Goal: Task Accomplishment & Management: Manage account settings

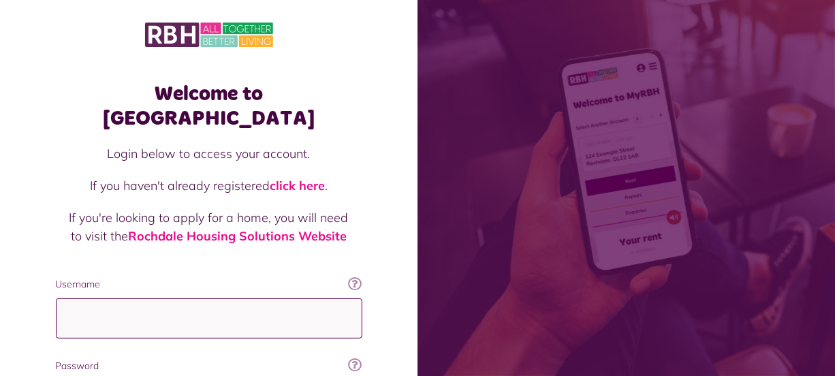
type input "**********"
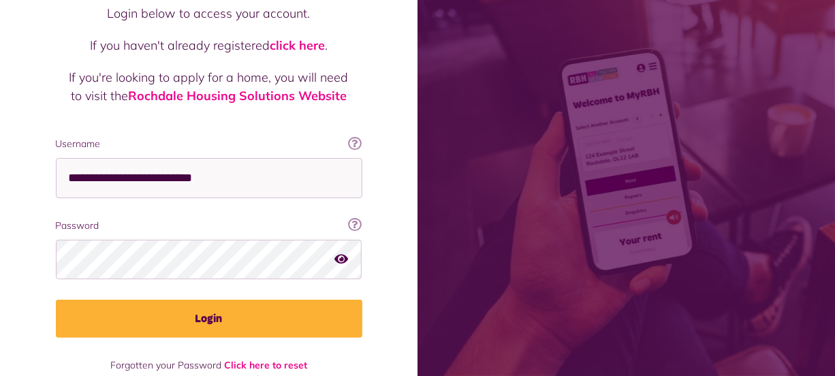
scroll to position [147, 0]
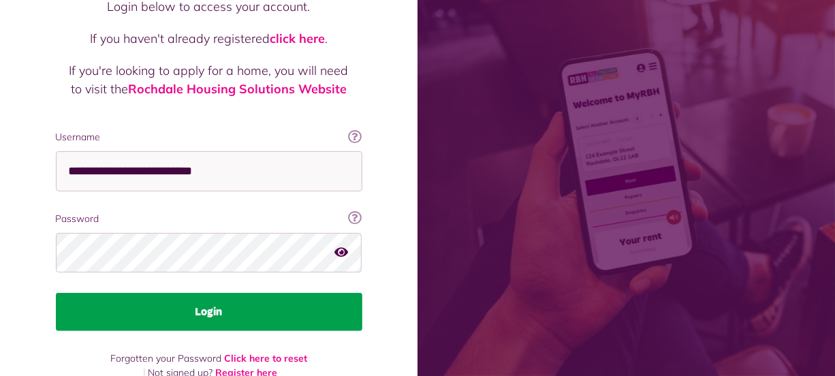
click at [300, 293] on button "Login" at bounding box center [209, 312] width 306 height 38
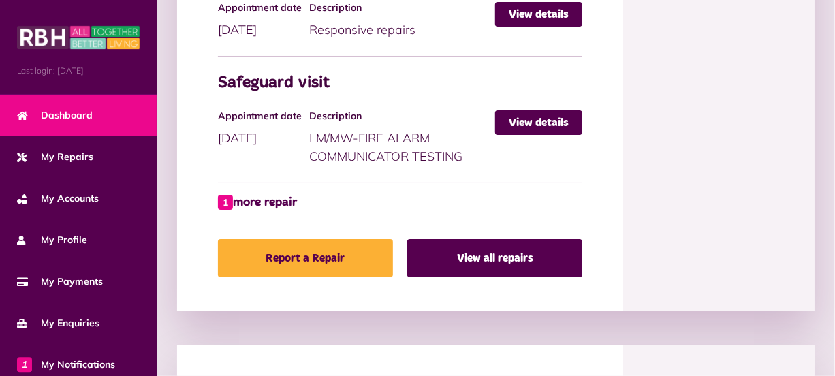
scroll to position [1213, 0]
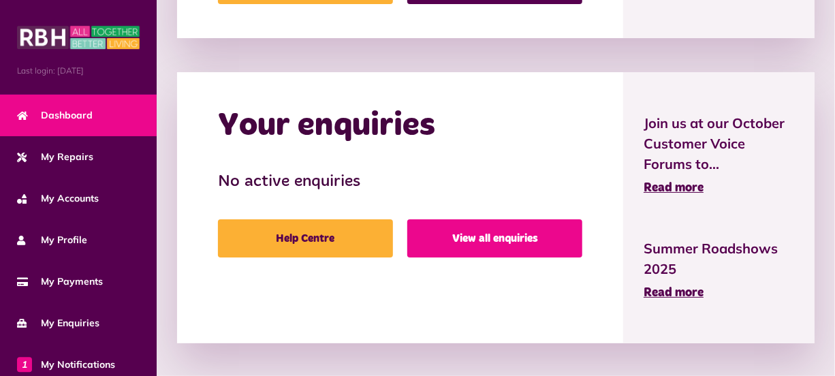
click at [491, 232] on link "View all enquiries" at bounding box center [494, 238] width 175 height 38
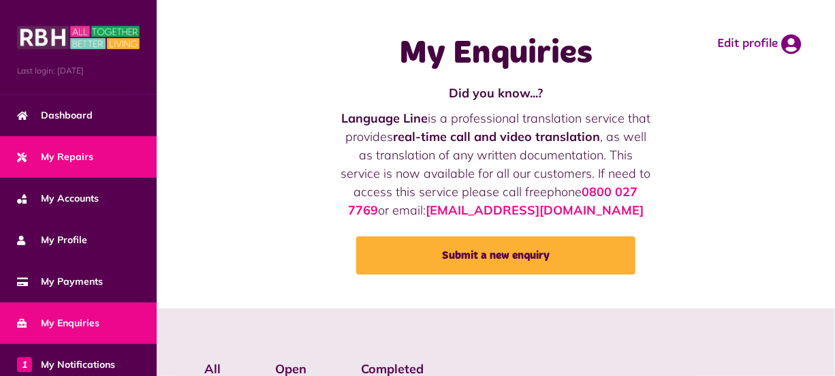
click at [78, 161] on span "My Repairs" at bounding box center [55, 157] width 76 height 14
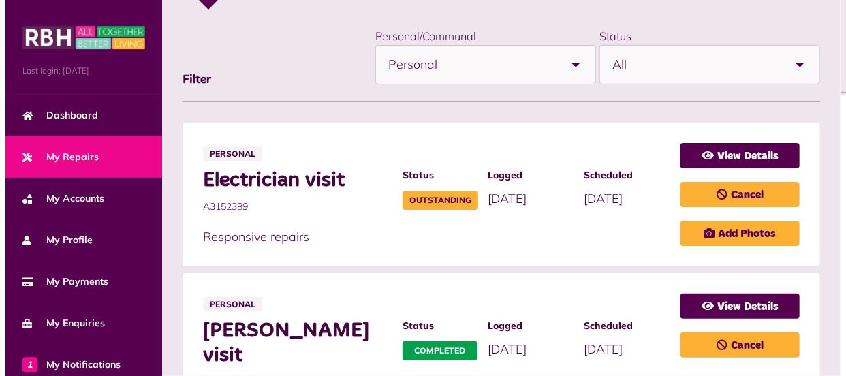
scroll to position [272, 0]
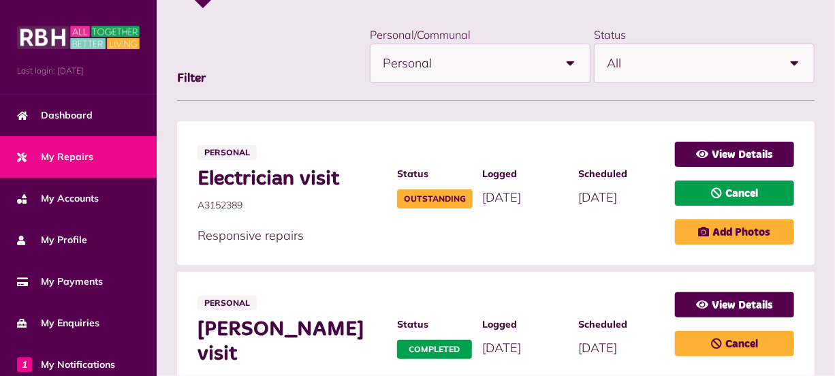
click at [740, 195] on link "Cancel" at bounding box center [734, 192] width 119 height 25
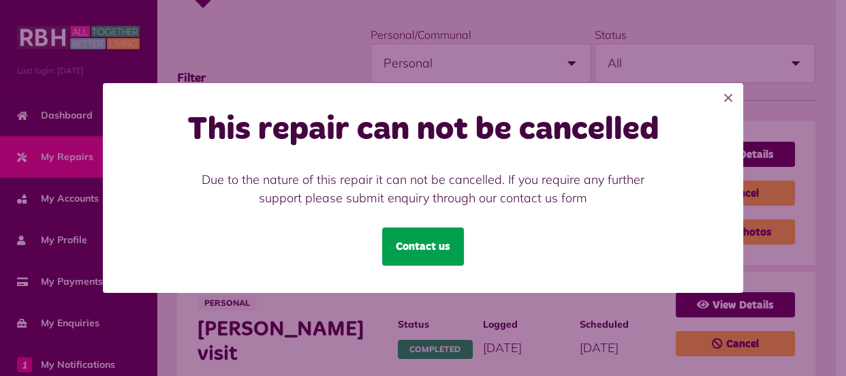
click at [449, 238] on link "Contact us" at bounding box center [423, 246] width 82 height 38
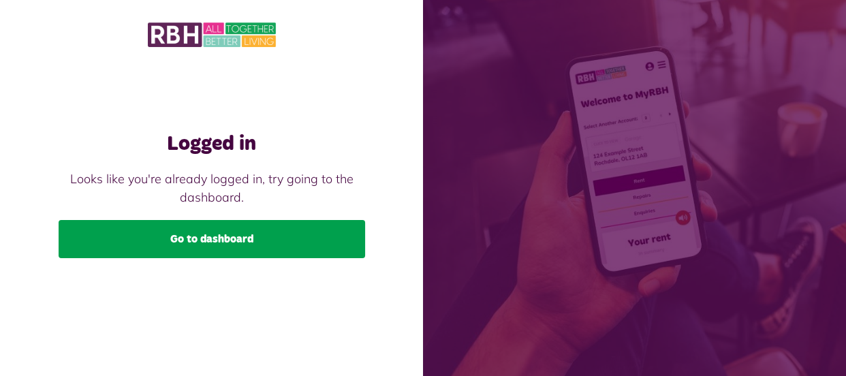
click at [315, 247] on link "Go to dashboard" at bounding box center [212, 239] width 306 height 38
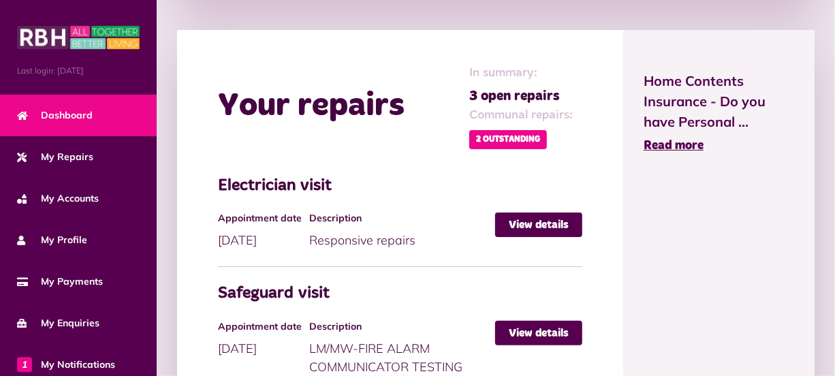
scroll to position [763, 0]
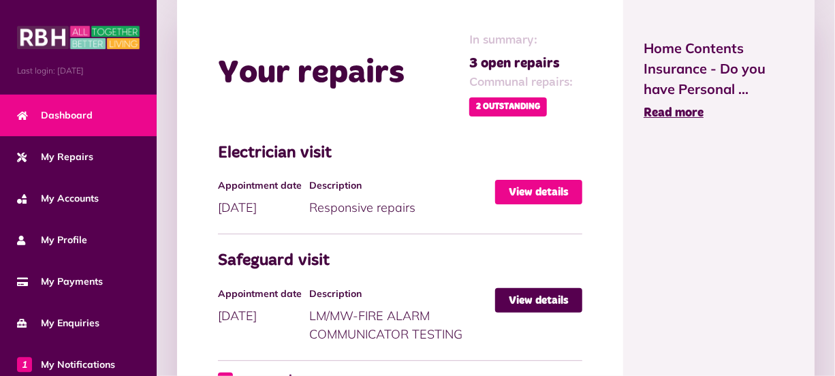
click at [520, 187] on link "View details" at bounding box center [538, 192] width 87 height 25
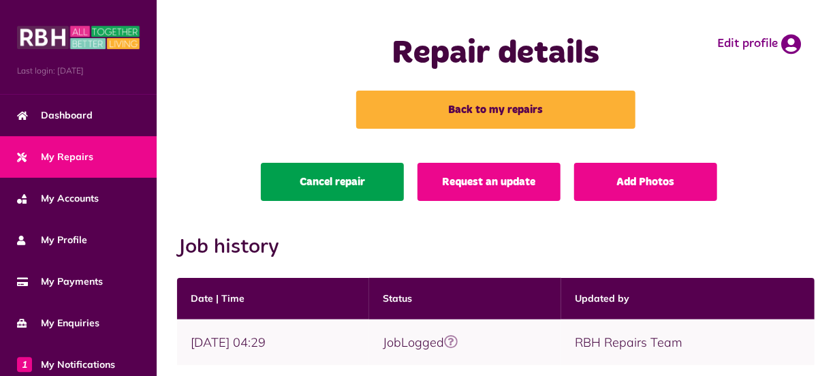
click at [335, 180] on link "Cancel repair" at bounding box center [332, 182] width 143 height 38
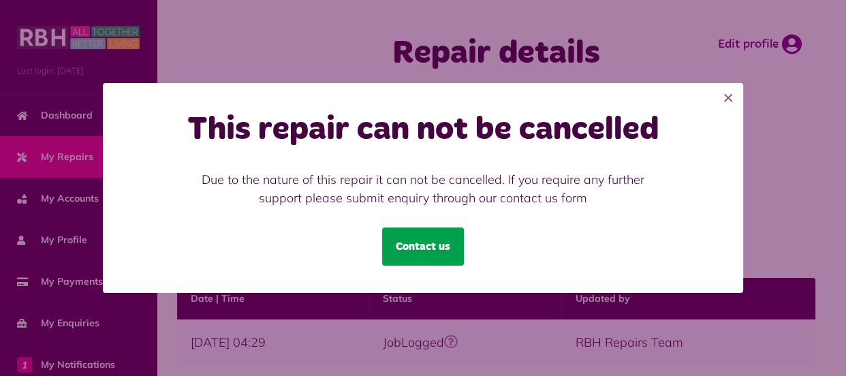
click at [434, 244] on link "Contact us" at bounding box center [423, 246] width 82 height 38
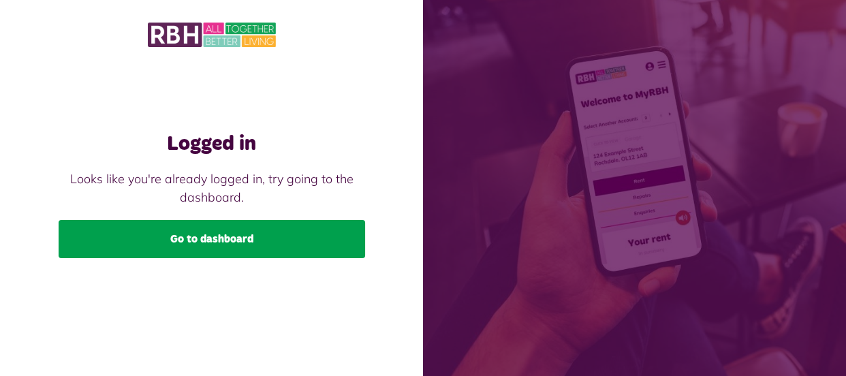
click at [344, 232] on link "Go to dashboard" at bounding box center [212, 239] width 306 height 38
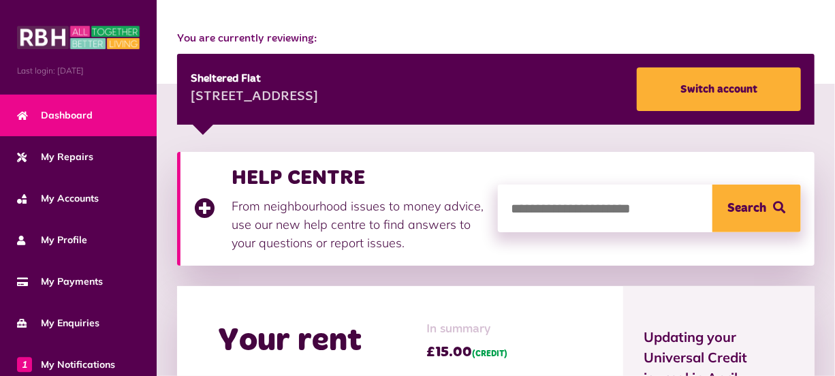
scroll to position [181, 0]
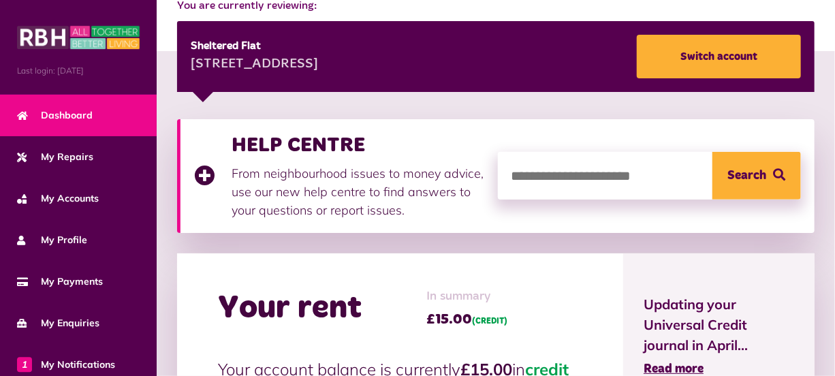
click at [608, 169] on input "search" at bounding box center [650, 176] width 304 height 48
type input "**********"
click at [742, 178] on span "Search" at bounding box center [747, 176] width 39 height 48
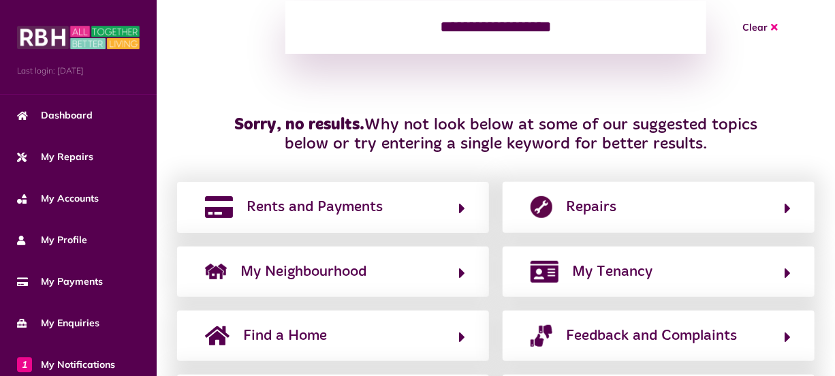
scroll to position [223, 0]
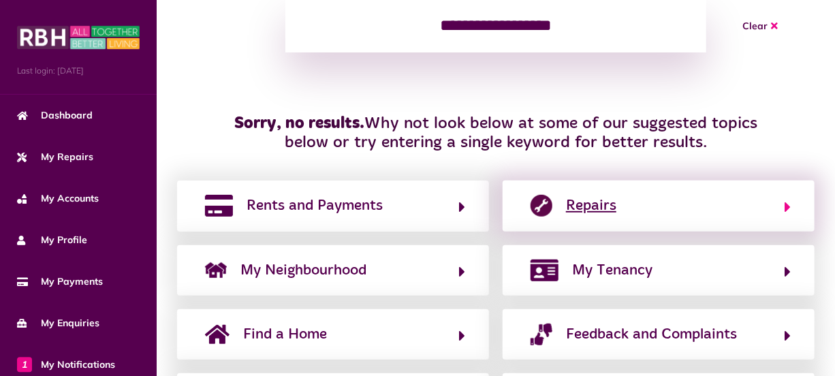
click at [780, 202] on button "Repairs" at bounding box center [658, 205] width 264 height 23
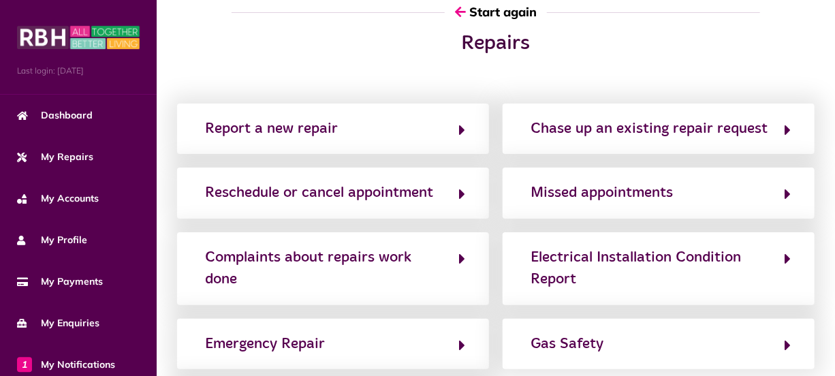
scroll to position [0, 0]
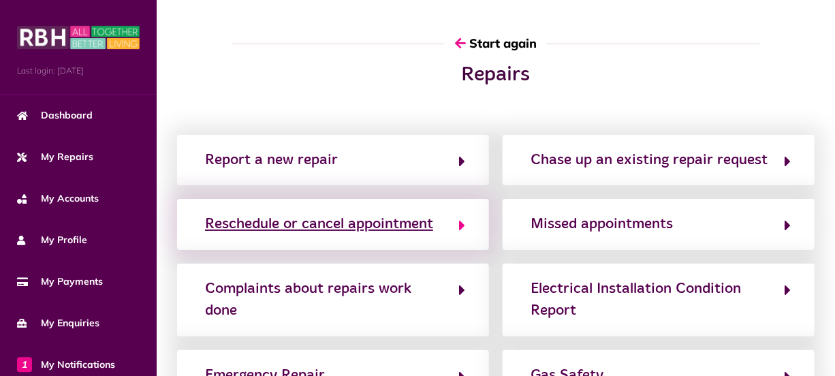
click at [460, 226] on icon "button" at bounding box center [462, 225] width 6 height 16
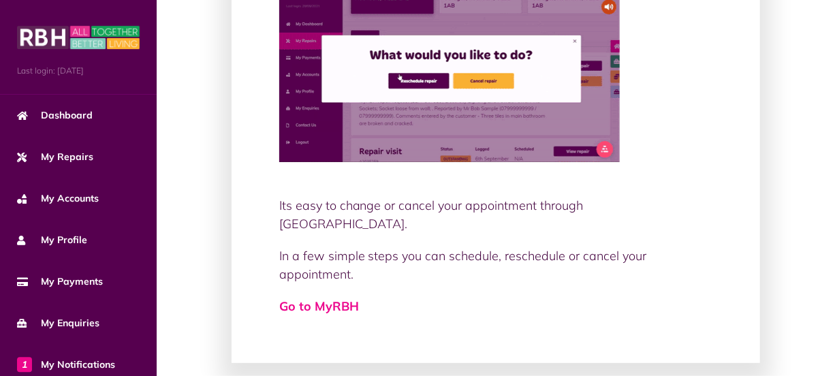
scroll to position [239, 0]
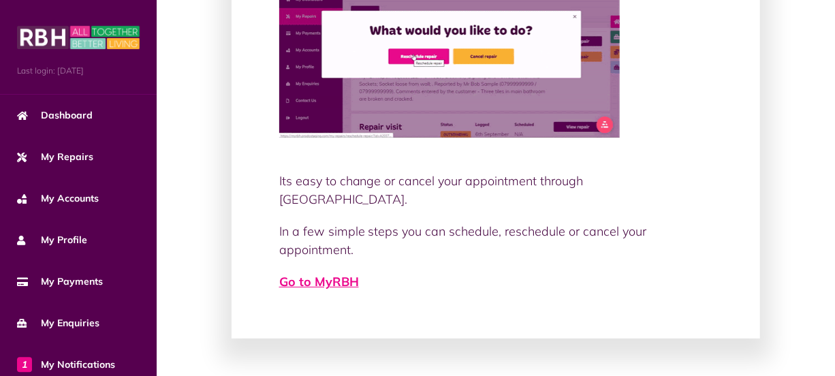
click at [316, 274] on link "Go to MyRBH" at bounding box center [319, 282] width 80 height 16
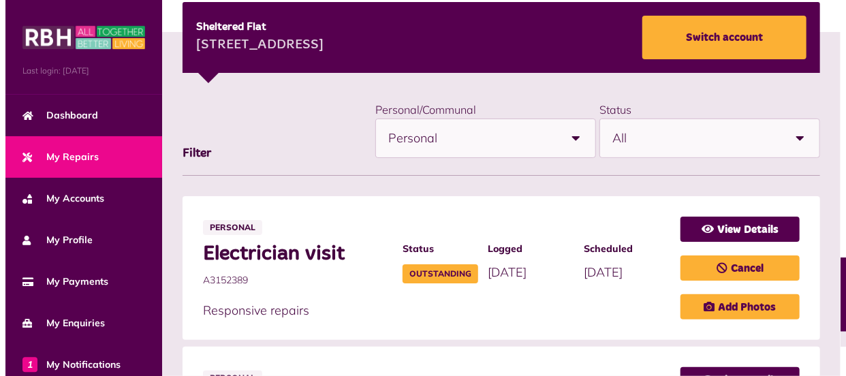
scroll to position [214, 0]
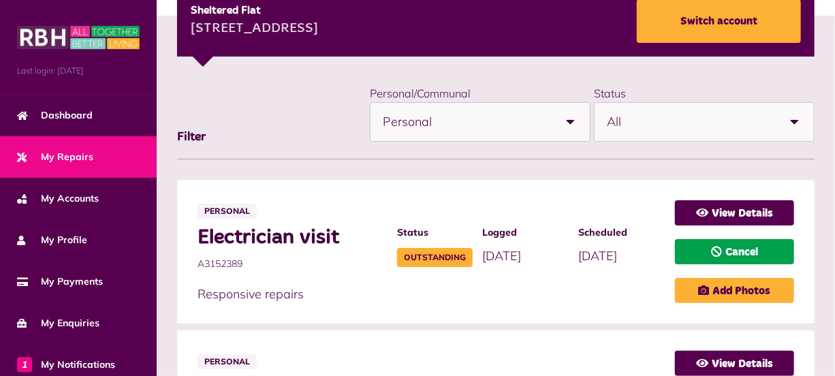
click at [758, 251] on link "Cancel" at bounding box center [734, 251] width 119 height 25
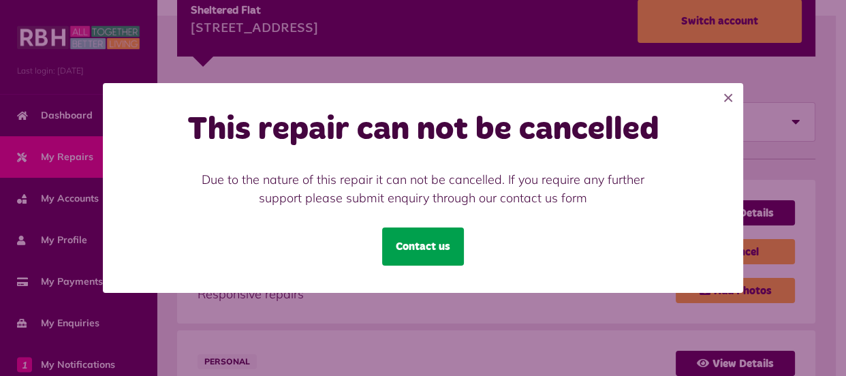
click at [428, 245] on link "Contact us" at bounding box center [423, 246] width 82 height 38
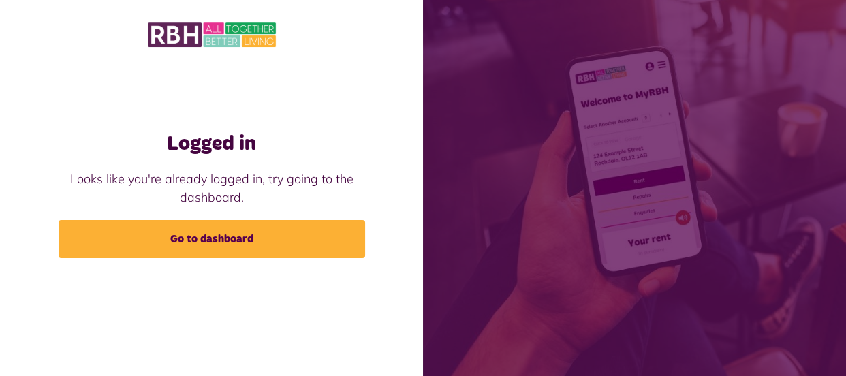
click at [428, 245] on span at bounding box center [634, 188] width 423 height 376
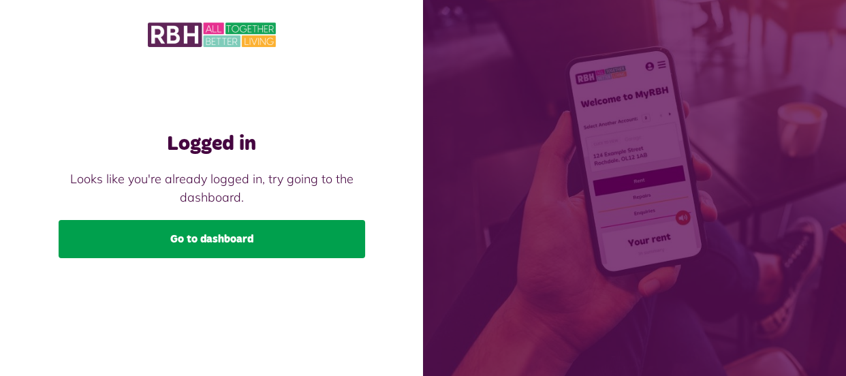
click at [348, 241] on link "Go to dashboard" at bounding box center [212, 239] width 306 height 38
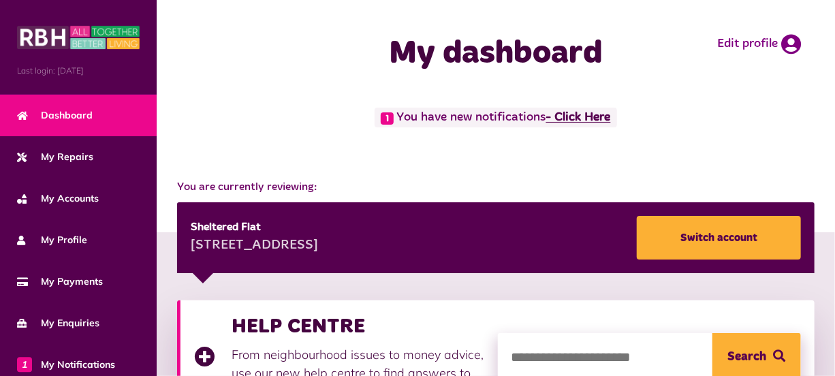
click at [588, 114] on link "- Click Here" at bounding box center [578, 118] width 65 height 12
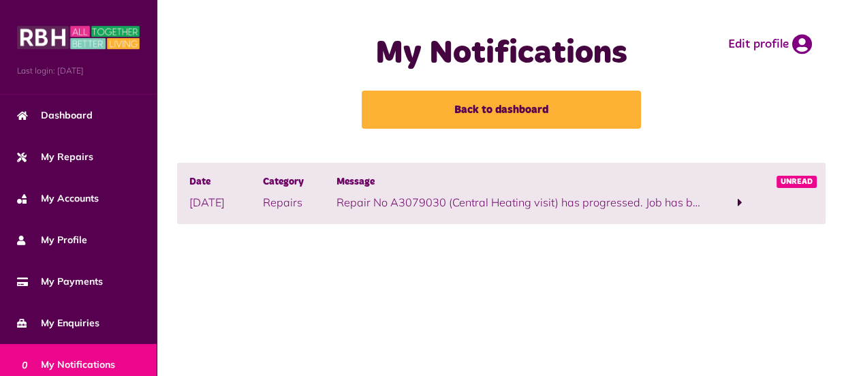
click at [838, 362] on main "My Notifications Back to dashboard Edit profile Date 03/10/2025 Category Repair…" at bounding box center [501, 188] width 689 height 376
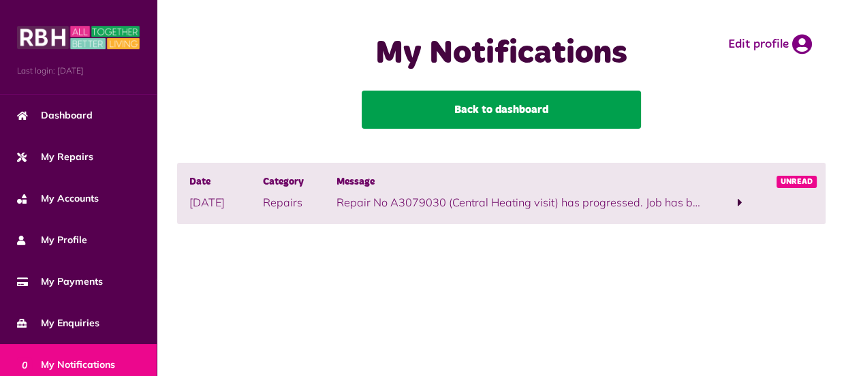
click at [521, 108] on link "Back to dashboard" at bounding box center [501, 110] width 279 height 38
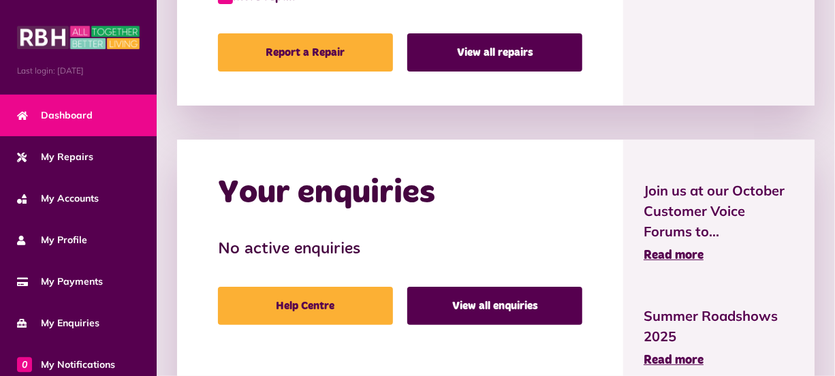
scroll to position [1190, 0]
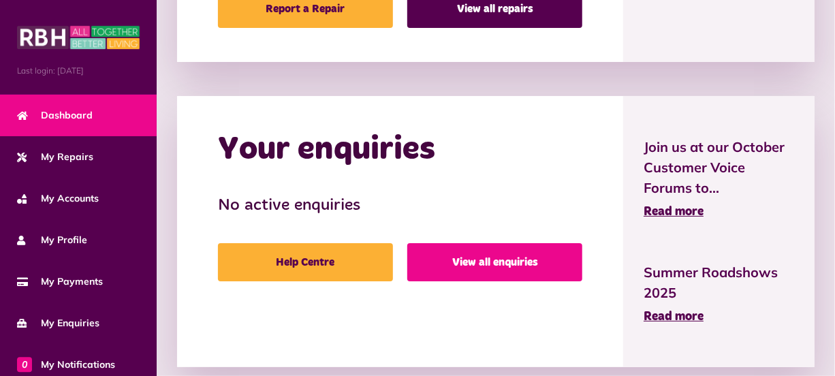
click at [563, 256] on link "View all enquiries" at bounding box center [494, 262] width 175 height 38
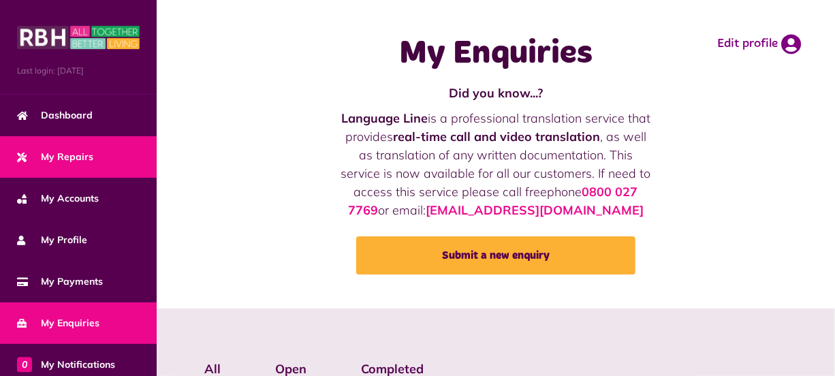
click at [95, 157] on link "My Repairs" at bounding box center [78, 157] width 157 height 42
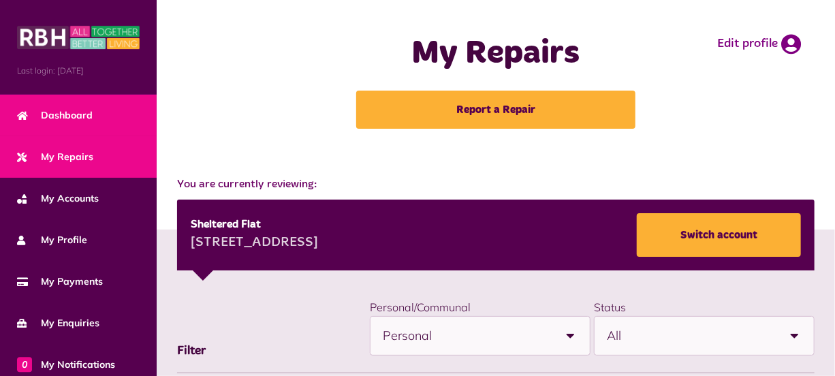
click at [97, 111] on link "Dashboard" at bounding box center [78, 116] width 157 height 42
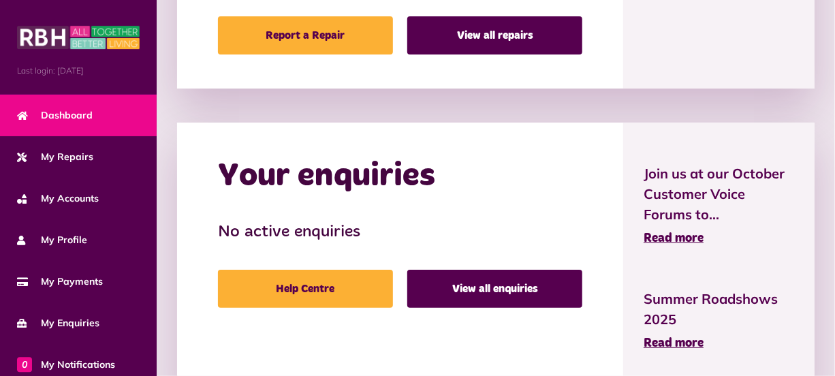
scroll to position [1213, 0]
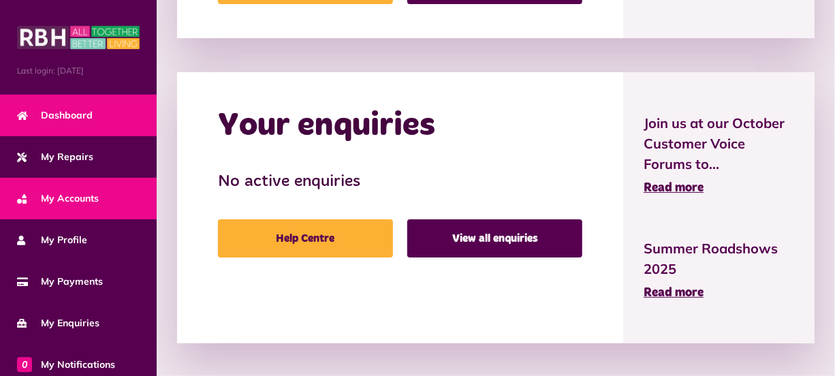
click at [94, 191] on span "My Accounts" at bounding box center [58, 198] width 82 height 14
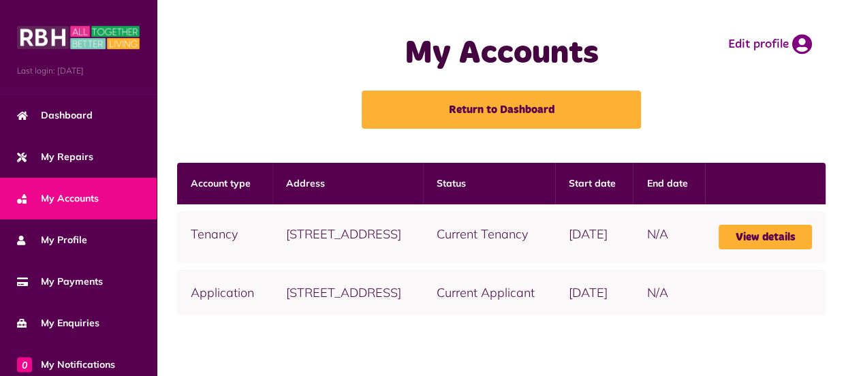
click at [840, 329] on div "Account type Address Status Start date End date Tenancy 29 Lonsdale Court, Midd…" at bounding box center [501, 246] width 689 height 166
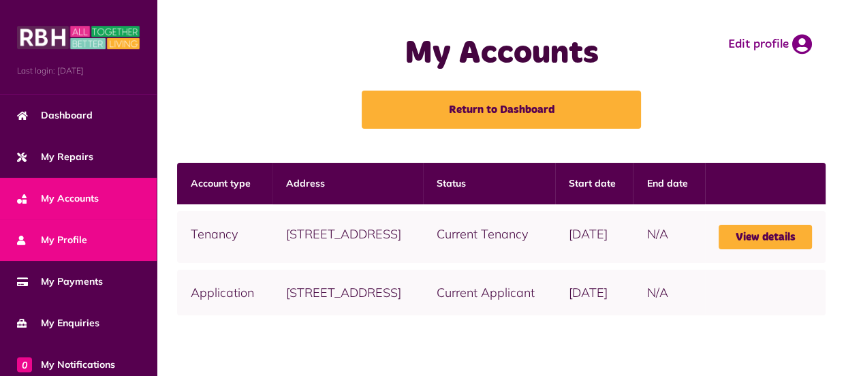
click at [105, 238] on link "My Profile" at bounding box center [78, 240] width 157 height 42
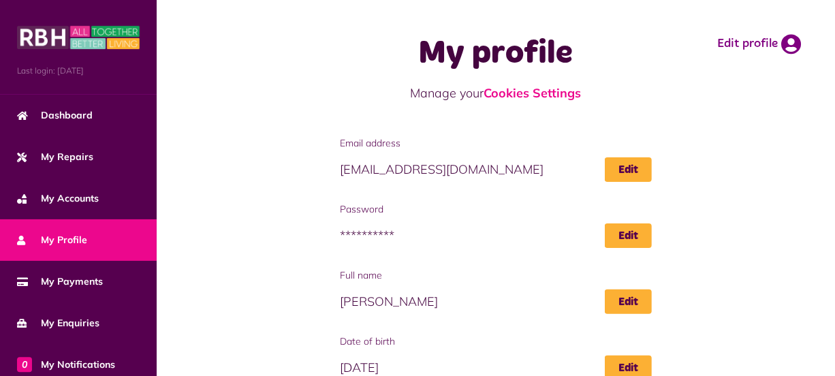
click at [441, 220] on div "**********" at bounding box center [496, 225] width 312 height 46
click at [626, 232] on link "Edit" at bounding box center [628, 235] width 47 height 25
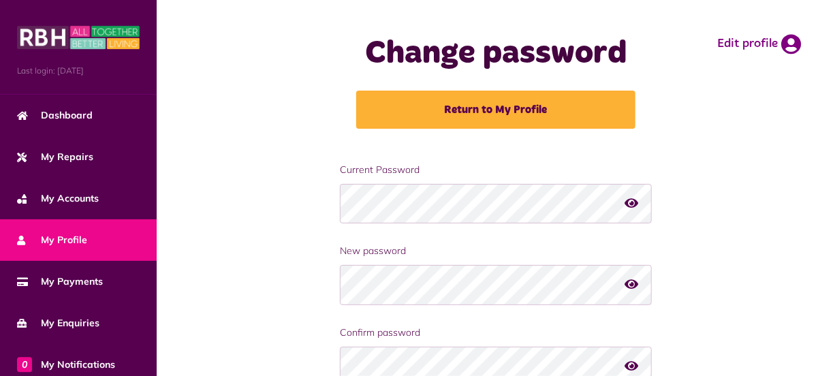
click at [101, 242] on link "My Profile" at bounding box center [78, 240] width 157 height 42
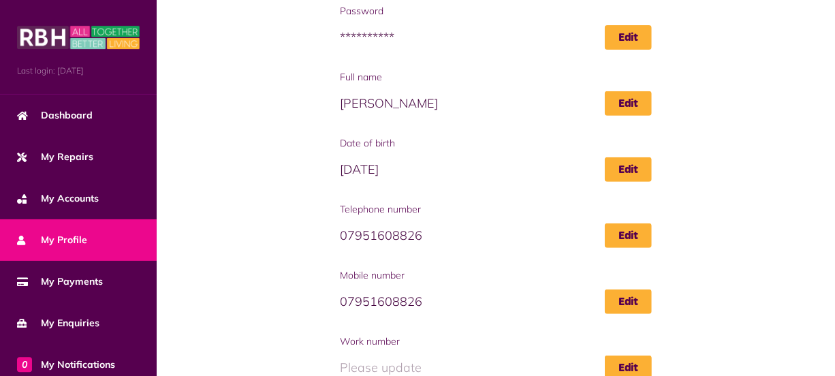
scroll to position [274, 0]
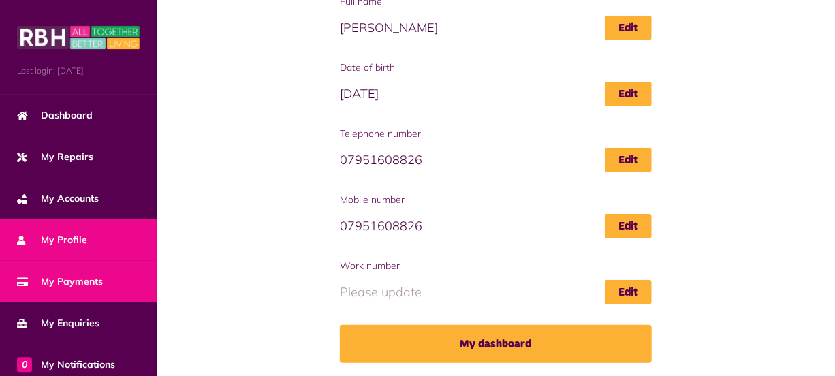
click at [100, 281] on span "My Payments" at bounding box center [60, 281] width 86 height 14
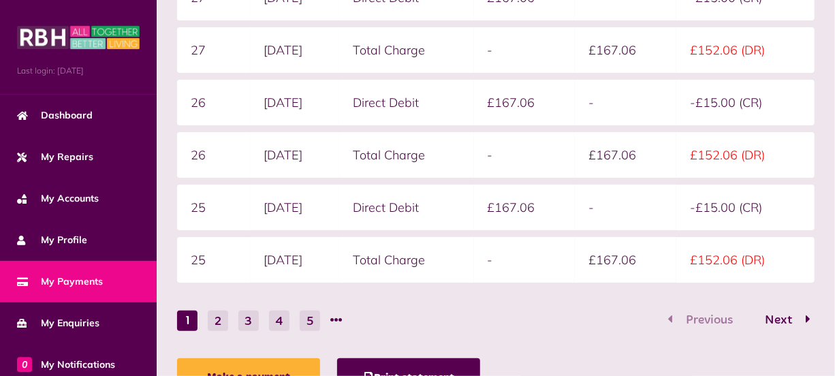
scroll to position [513, 0]
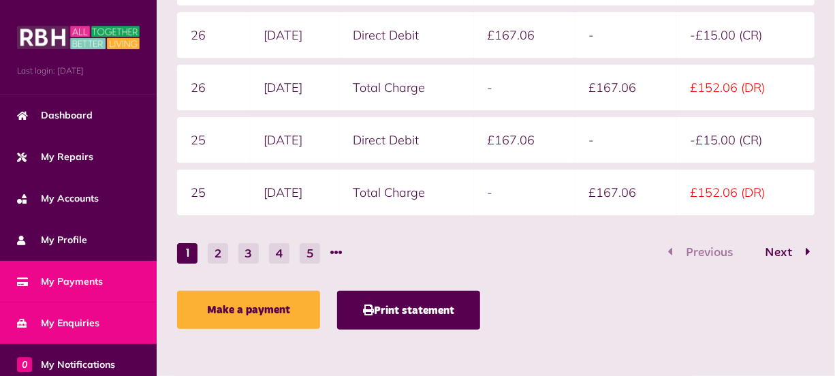
click at [50, 319] on span "My Enquiries" at bounding box center [58, 323] width 82 height 14
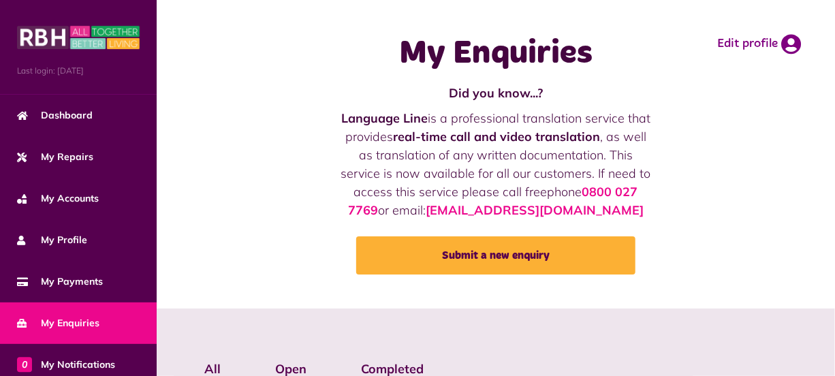
click at [229, 305] on div "My Enquiries Did you know...? Language Line is a professional translation servi…" at bounding box center [496, 154] width 678 height 308
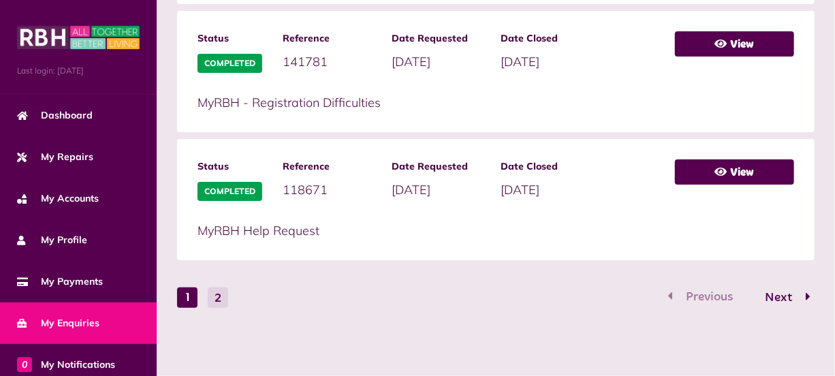
scroll to position [924, 0]
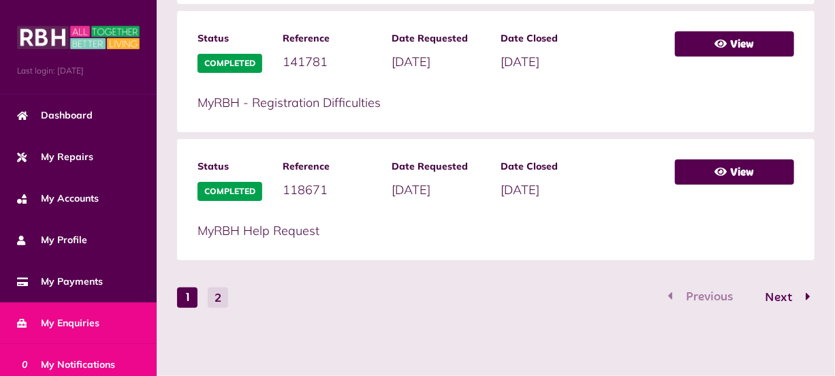
click at [80, 361] on span "0 My Notifications" at bounding box center [66, 364] width 98 height 14
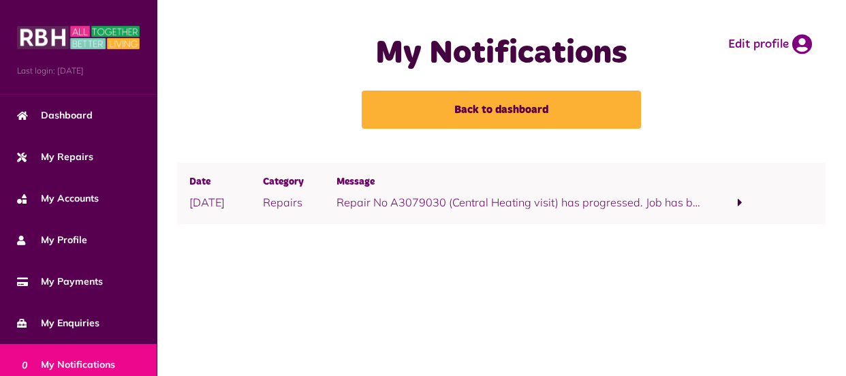
click at [740, 200] on span at bounding box center [739, 202] width 5 height 12
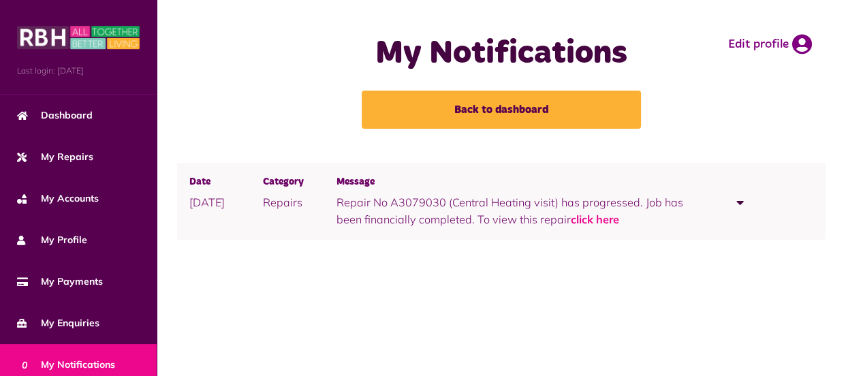
click at [840, 369] on main "My Notifications Back to dashboard Edit profile Date [DATE] Category Repairs Me…" at bounding box center [501, 188] width 689 height 376
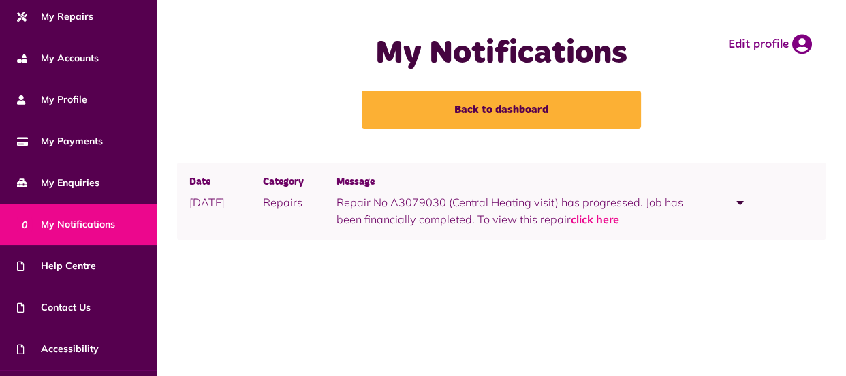
scroll to position [175, 0]
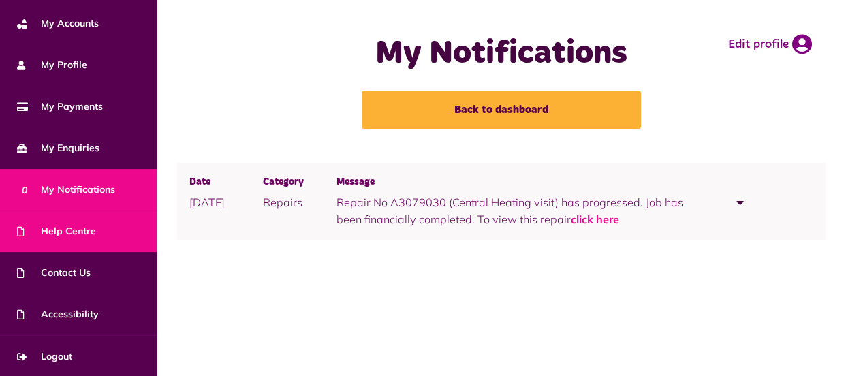
click at [117, 234] on link "Help Centre" at bounding box center [78, 231] width 157 height 42
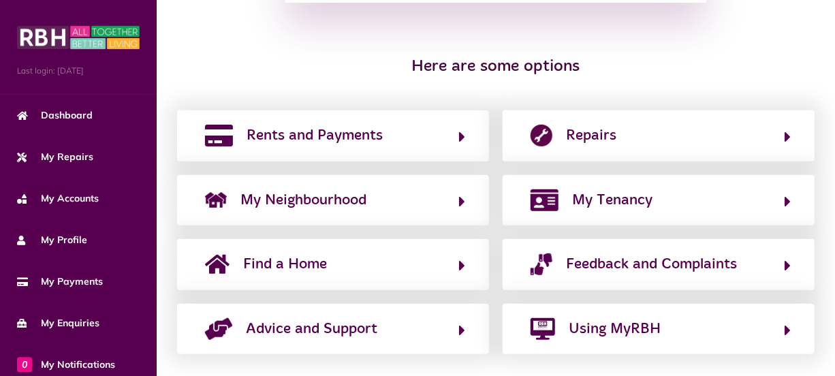
scroll to position [291, 0]
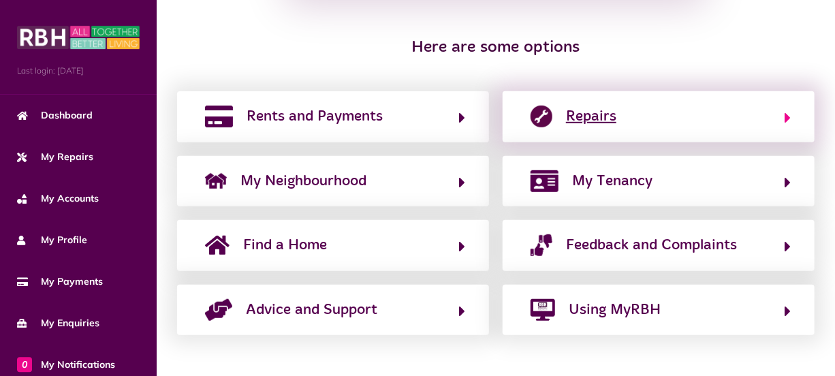
click at [783, 120] on button "Repairs" at bounding box center [658, 116] width 264 height 23
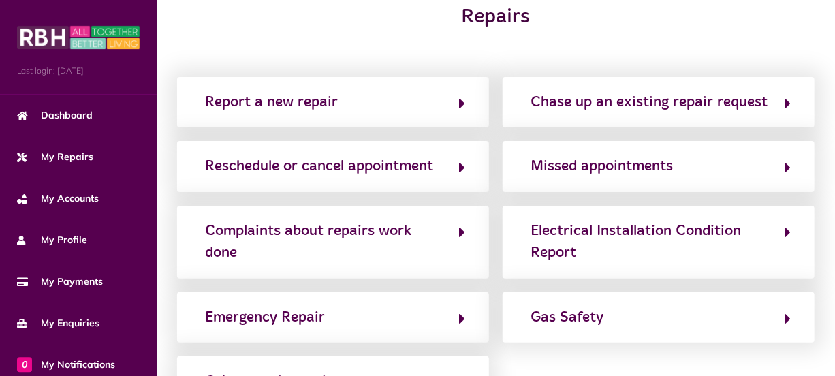
scroll to position [0, 0]
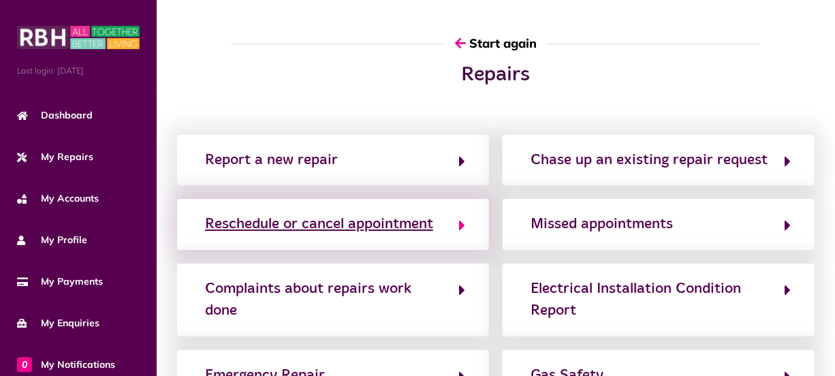
click at [456, 225] on button "Reschedule or cancel appointment" at bounding box center [333, 223] width 264 height 23
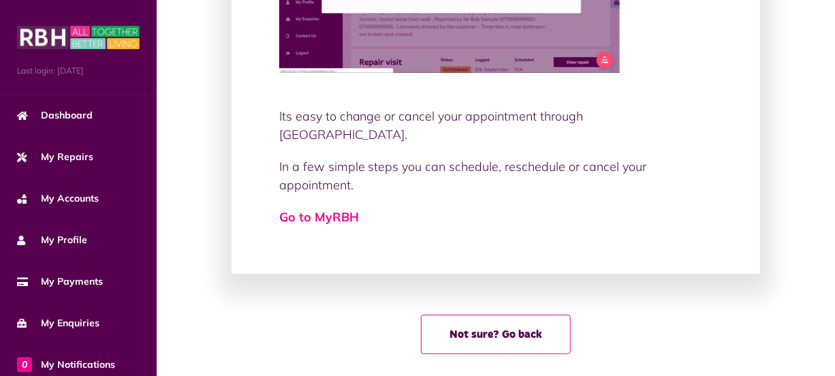
scroll to position [304, 0]
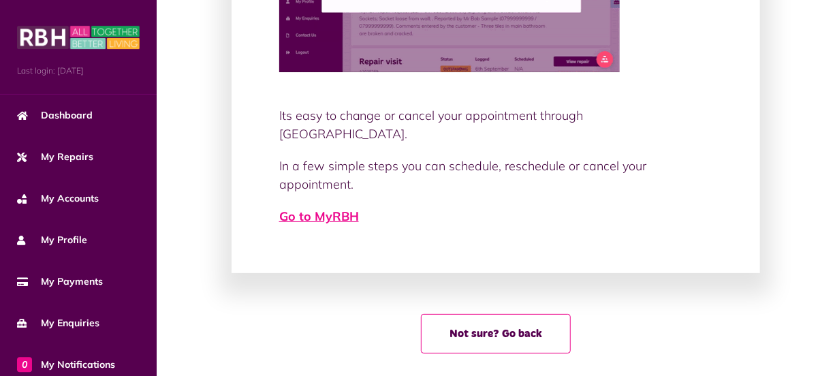
click at [338, 208] on link "Go to MyRBH" at bounding box center [319, 216] width 80 height 16
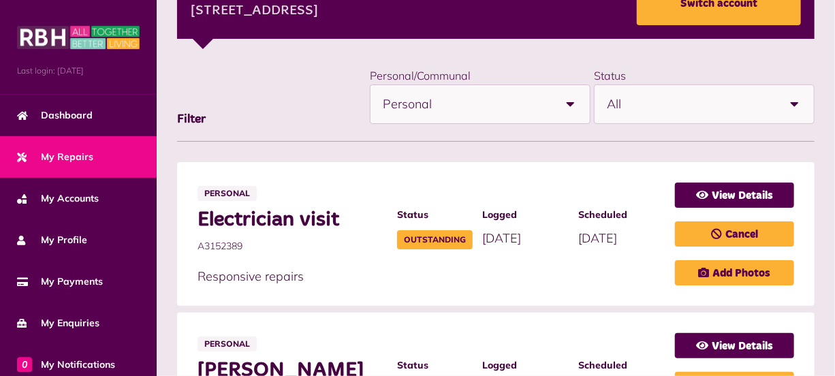
scroll to position [175, 0]
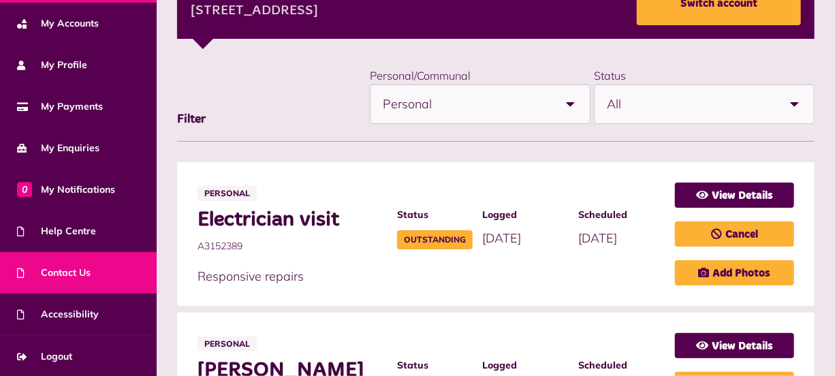
click at [122, 274] on link "Contact Us" at bounding box center [78, 273] width 157 height 42
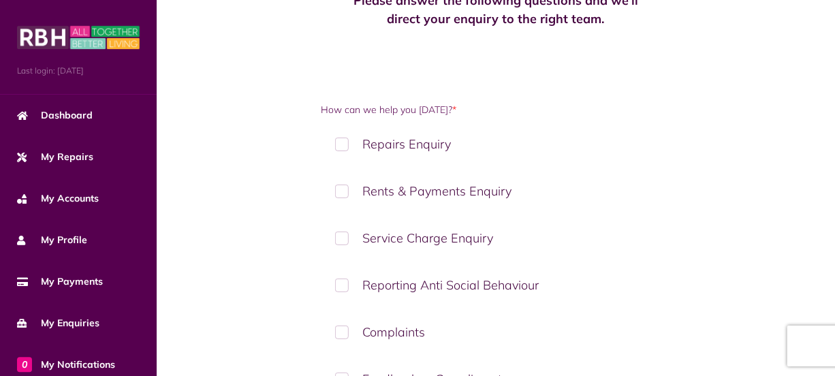
scroll to position [197, 0]
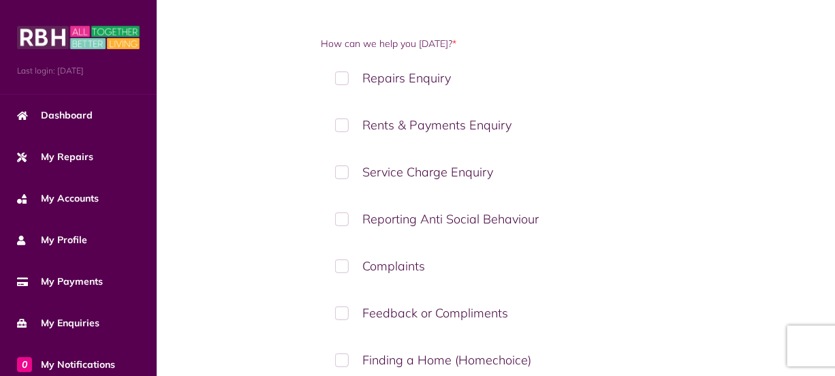
click at [377, 80] on label "Repairs Enquiry" at bounding box center [496, 78] width 350 height 40
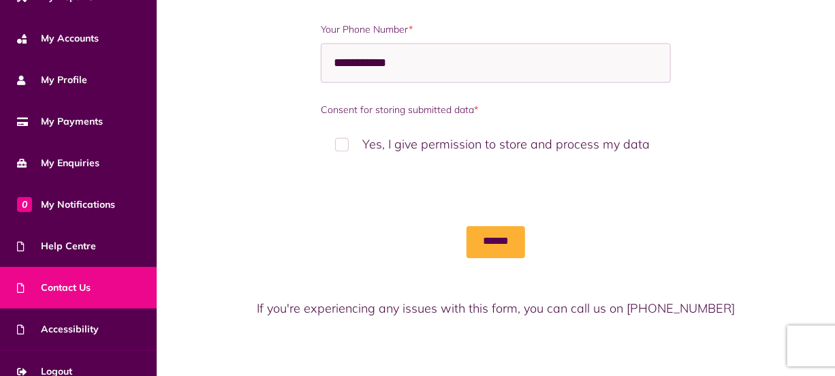
scroll to position [175, 0]
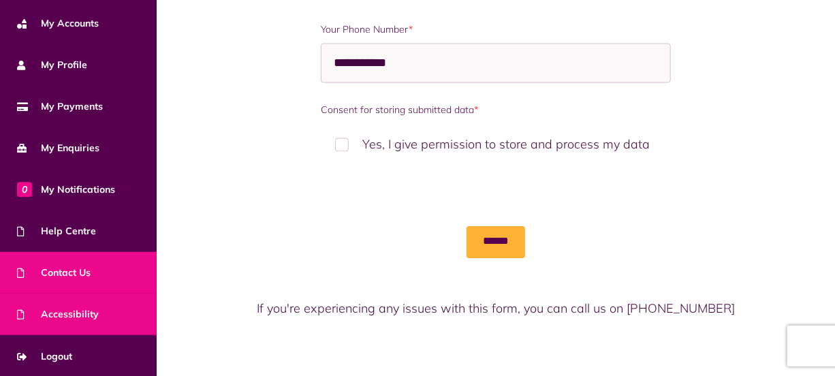
click at [110, 311] on link "Accessibility" at bounding box center [78, 314] width 157 height 42
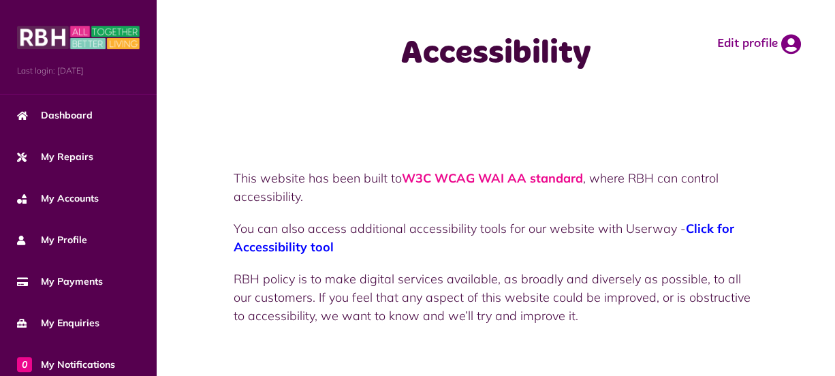
click at [701, 233] on span "Click for Accessibility tool" at bounding box center [484, 238] width 500 height 34
